Goal: Information Seeking & Learning: Learn about a topic

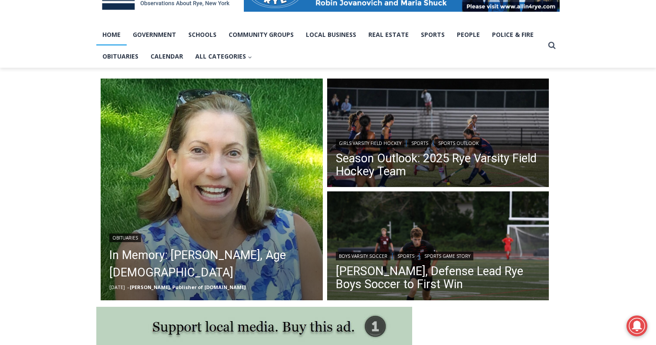
scroll to position [164, 0]
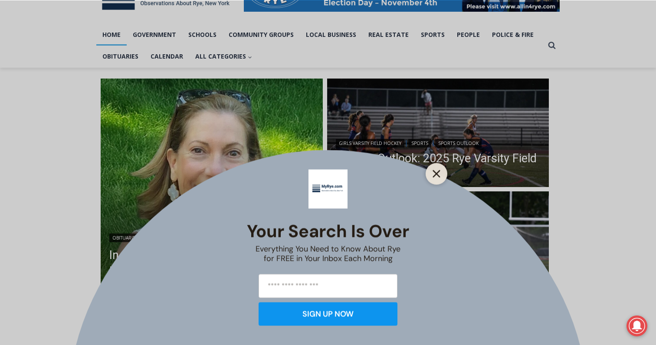
click at [435, 177] on button "Close" at bounding box center [436, 173] width 12 height 12
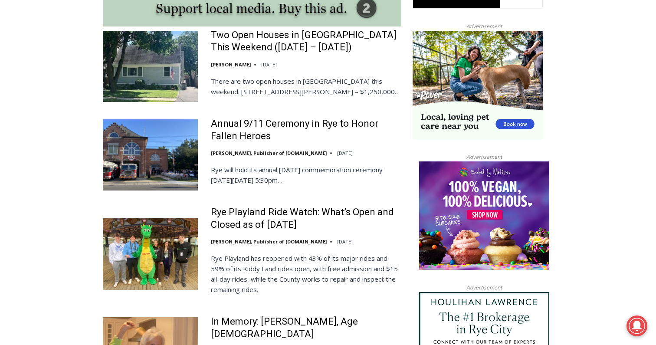
scroll to position [821, 0]
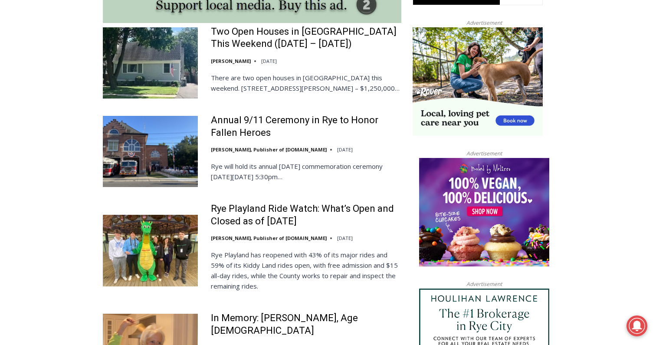
click at [344, 226] on div "Rye Playland Ride Watch: What’s Open and Closed as of [DATE] [PERSON_NAME], Pub…" at bounding box center [306, 250] width 190 height 95
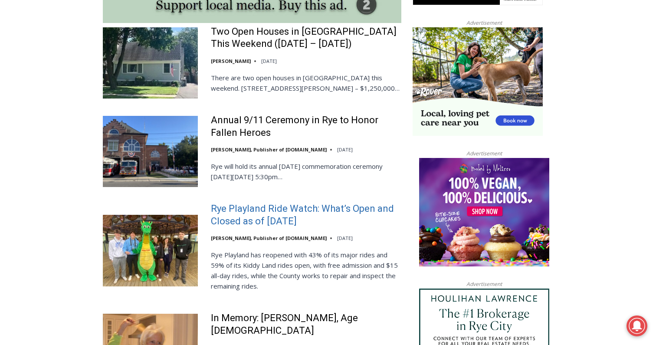
click at [307, 203] on link "Rye Playland Ride Watch: What’s Open and Closed as of [DATE]" at bounding box center [306, 215] width 190 height 25
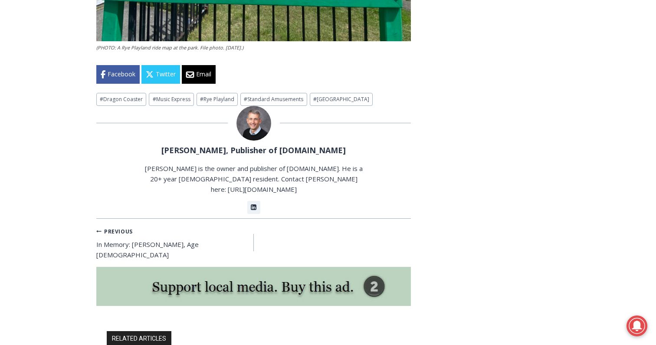
scroll to position [2329, 0]
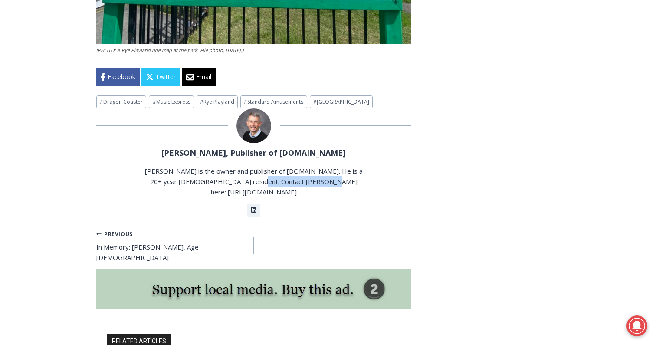
drag, startPoint x: 260, startPoint y: 179, endPoint x: 336, endPoint y: 177, distance: 75.5
click at [336, 177] on p "Jay Sears is the owner and publisher of MyRye.com. He is a 20+ year Rye residen…" at bounding box center [254, 181] width 220 height 31
copy p "https://myrye.com/tips"
click at [278, 178] on p "Jay Sears is the owner and publisher of MyRye.com. He is a 20+ year Rye residen…" at bounding box center [254, 181] width 220 height 31
drag, startPoint x: 260, startPoint y: 179, endPoint x: 331, endPoint y: 180, distance: 71.6
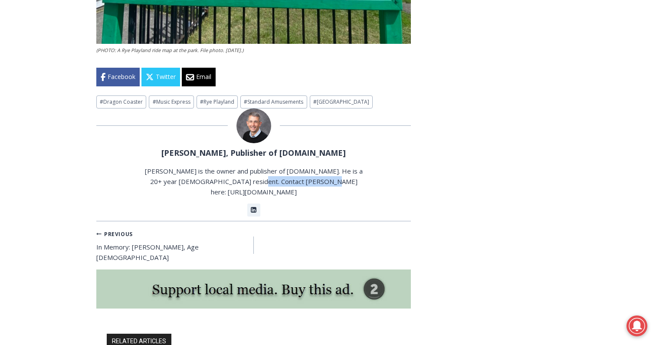
click at [331, 180] on p "Jay Sears is the owner and publisher of MyRye.com. He is a 20+ year Rye residen…" at bounding box center [254, 181] width 220 height 31
copy p "https://myrye.com/tips"
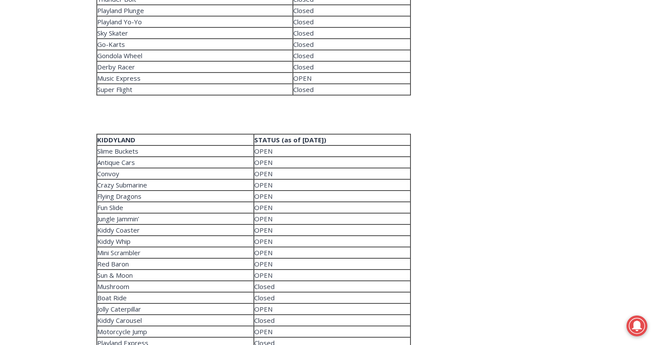
scroll to position [1672, 0]
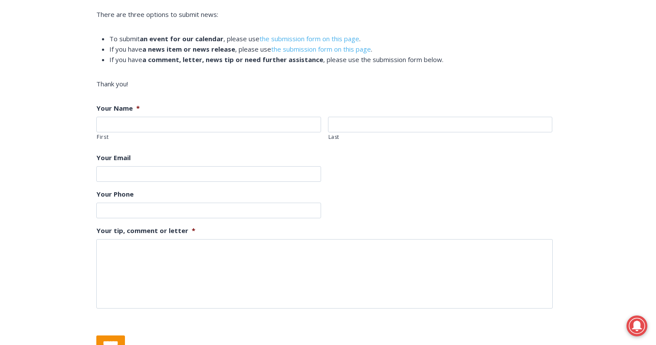
scroll to position [264, 0]
